Goal: Browse casually

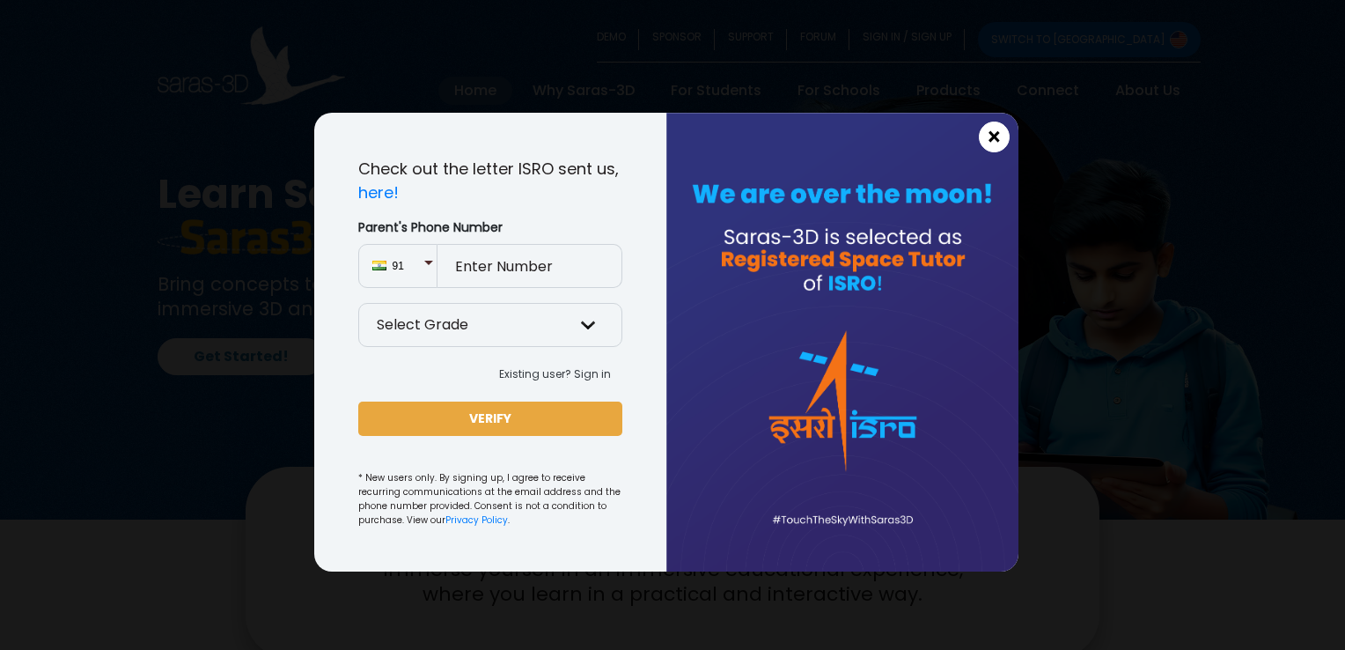
click at [991, 140] on span "×" at bounding box center [994, 137] width 15 height 23
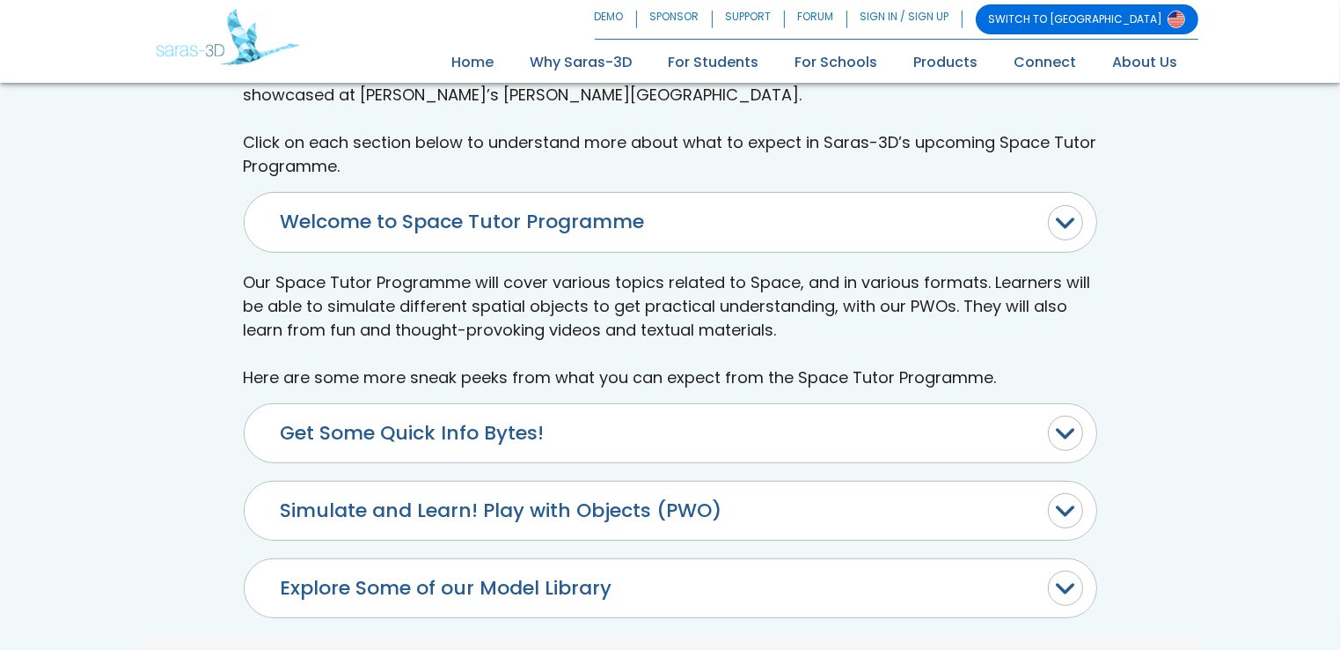
scroll to position [968, 0]
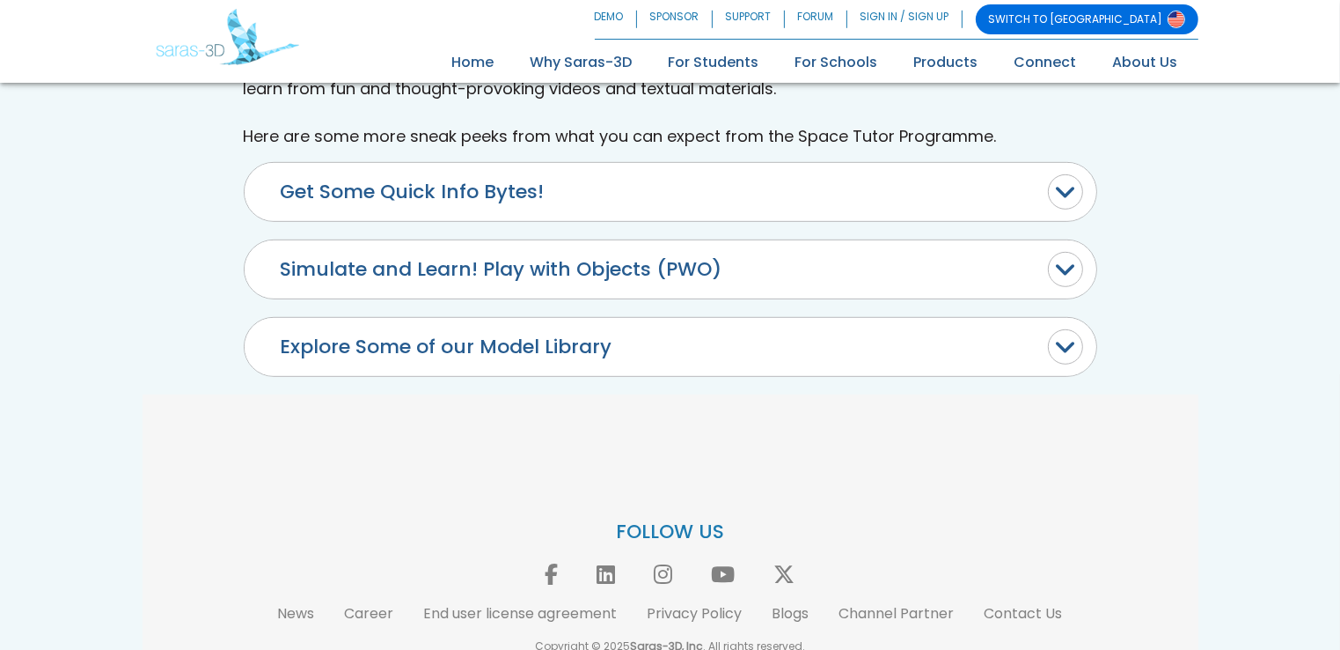
click at [661, 327] on button "Explore Some of our Model Library" at bounding box center [671, 347] width 852 height 58
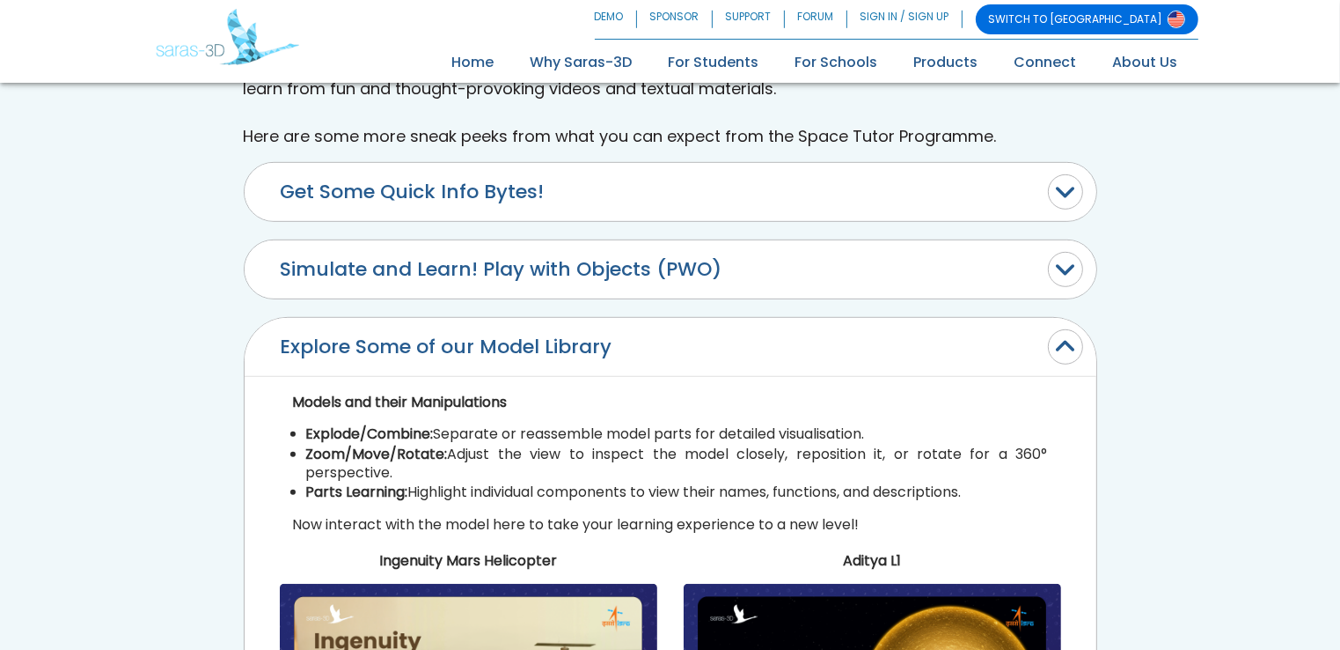
click at [661, 327] on button "Explore Some of our Model Library" at bounding box center [671, 347] width 852 height 58
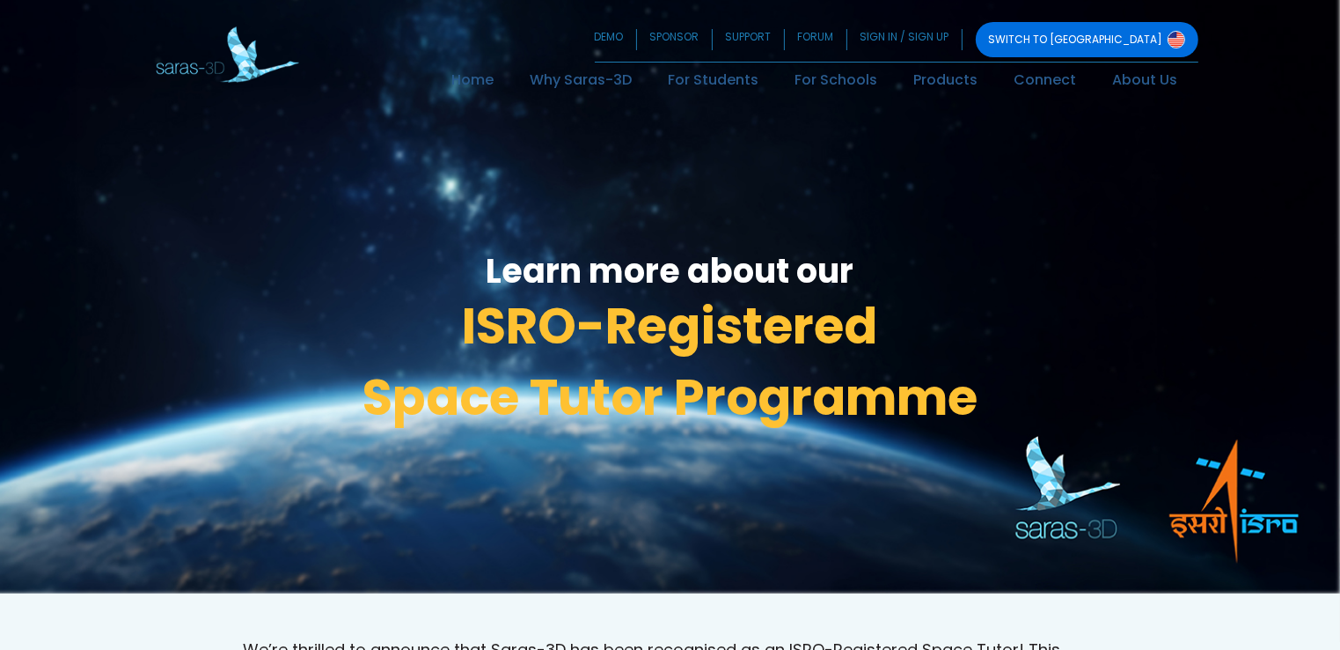
scroll to position [0, 0]
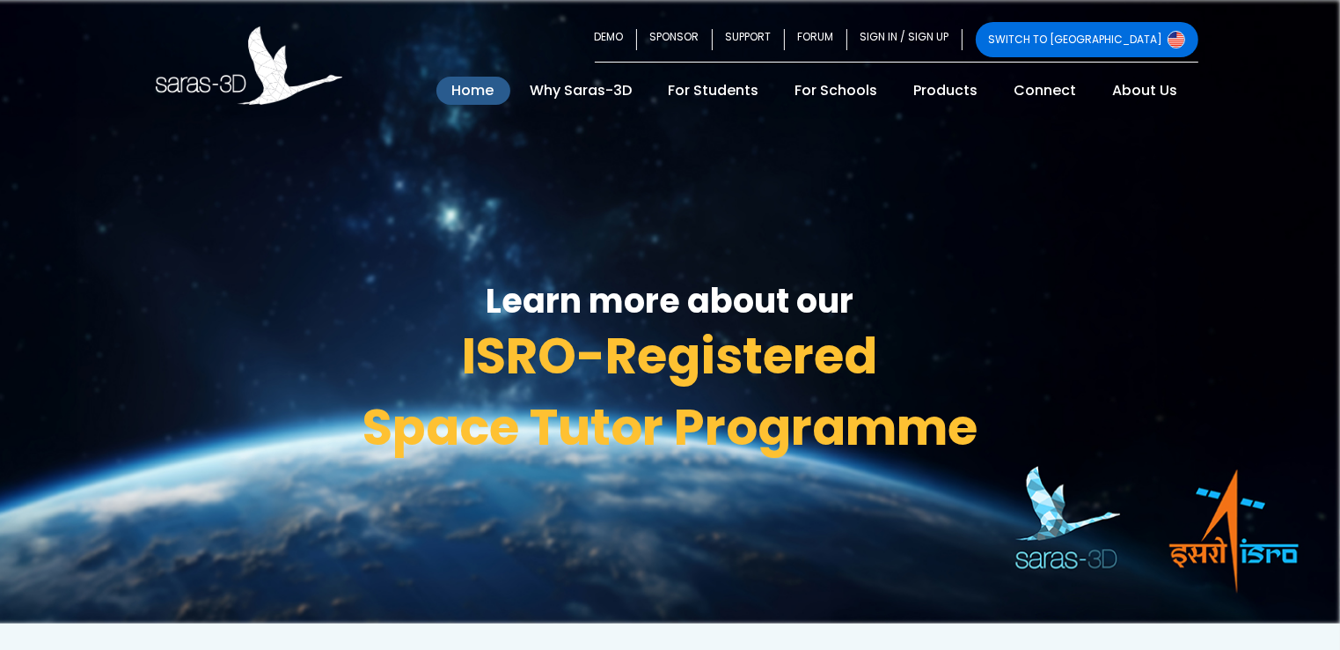
click at [493, 90] on link "Home (current)" at bounding box center [474, 91] width 74 height 28
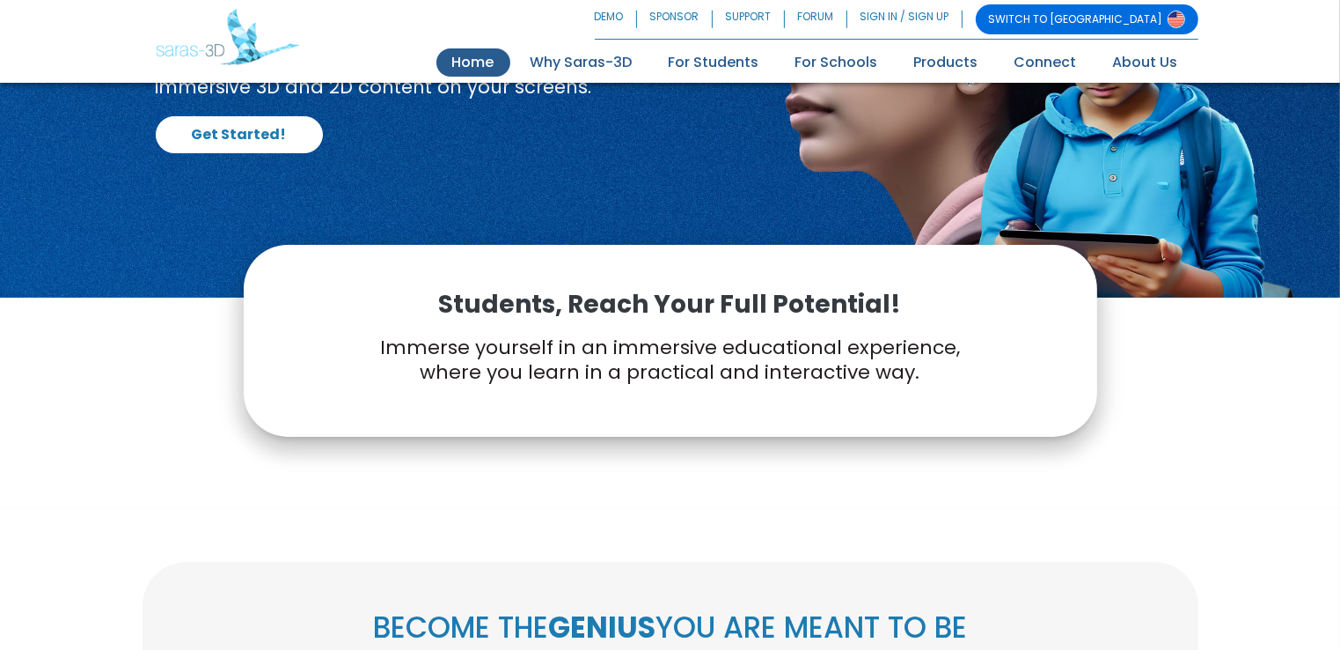
scroll to position [440, 0]
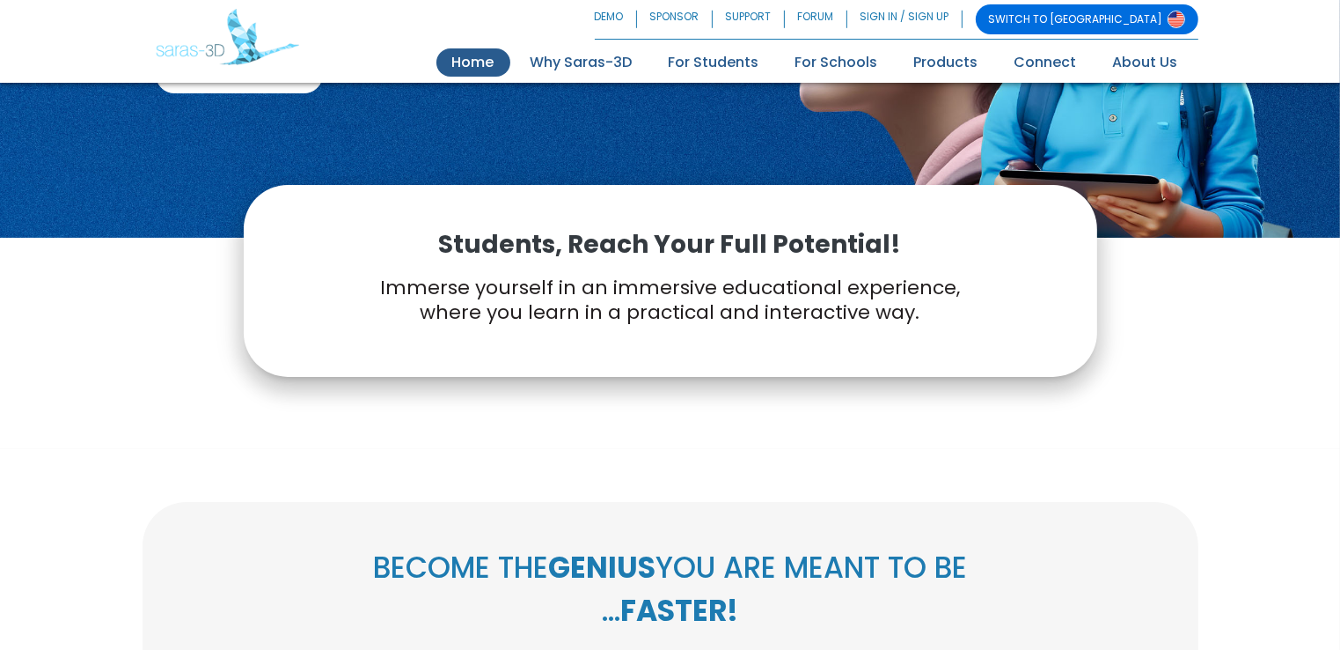
scroll to position [0, 0]
